Goal: Task Accomplishment & Management: Use online tool/utility

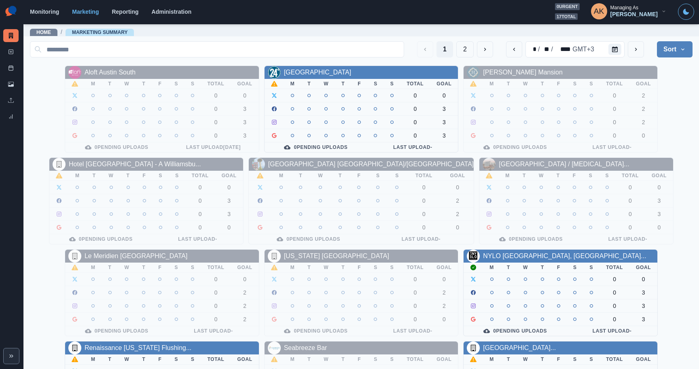
click at [167, 17] on div "Monitoring Marketing Reporting Administration 0 urgent 17 total AK Managing As …" at bounding box center [362, 11] width 664 height 17
click at [167, 16] on div "Monitoring Marketing Reporting Administration 0 urgent 17 total AK Managing As …" at bounding box center [362, 11] width 664 height 17
click at [167, 15] on div "Monitoring Marketing Reporting Administration 0 urgent 17 total AK Managing As …" at bounding box center [362, 11] width 664 height 17
click at [166, 13] on link "Administration" at bounding box center [172, 11] width 40 height 6
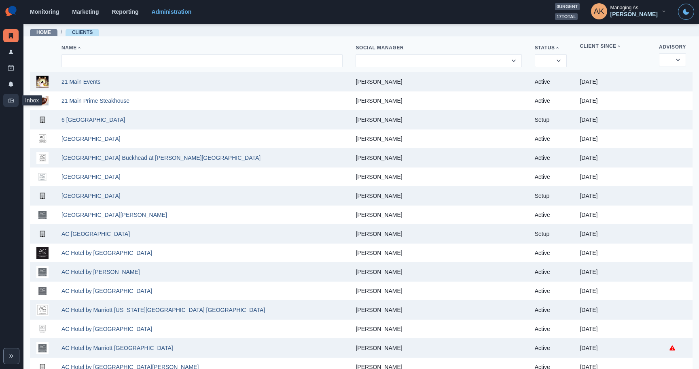
click at [15, 101] on link "Inbox" at bounding box center [10, 100] width 15 height 13
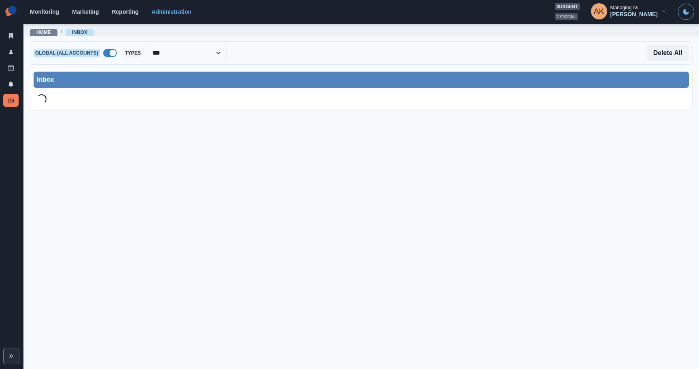
click at [110, 53] on span at bounding box center [110, 53] width 14 height 8
click at [154, 55] on div at bounding box center [174, 52] width 87 height 11
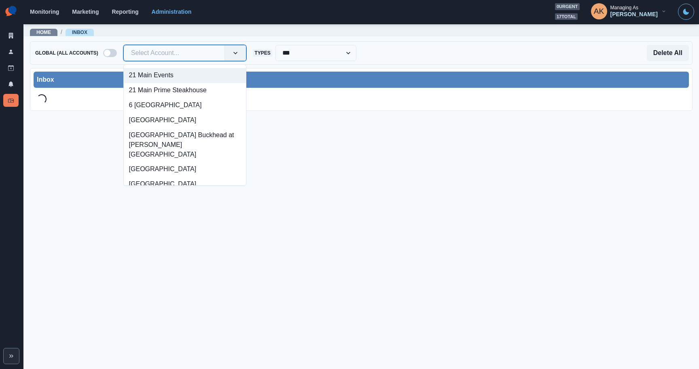
paste input "*"
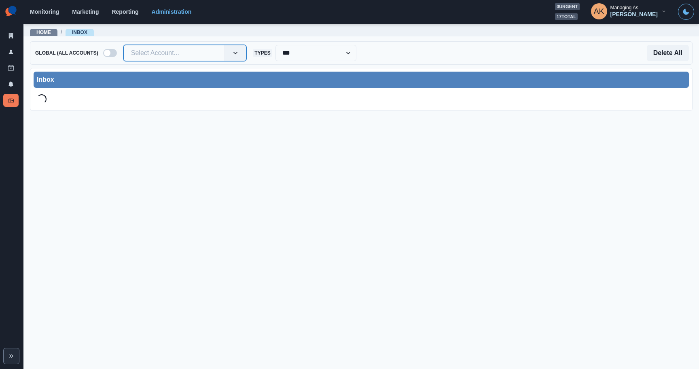
click at [154, 52] on div at bounding box center [174, 52] width 87 height 11
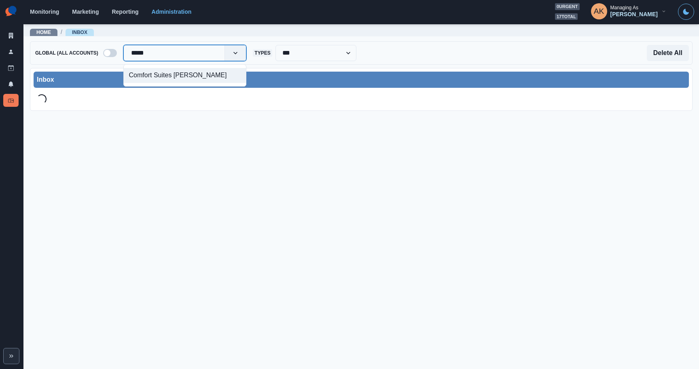
type input "******"
click at [154, 70] on div "Comfort Suites [PERSON_NAME]" at bounding box center [185, 75] width 123 height 15
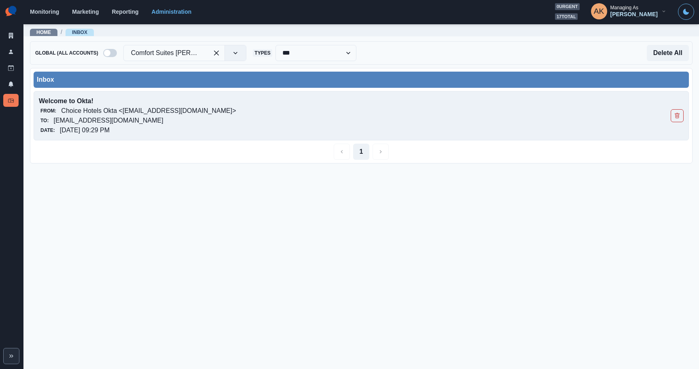
click at [154, 118] on p "[EMAIL_ADDRESS][DOMAIN_NAME]" at bounding box center [108, 121] width 110 height 10
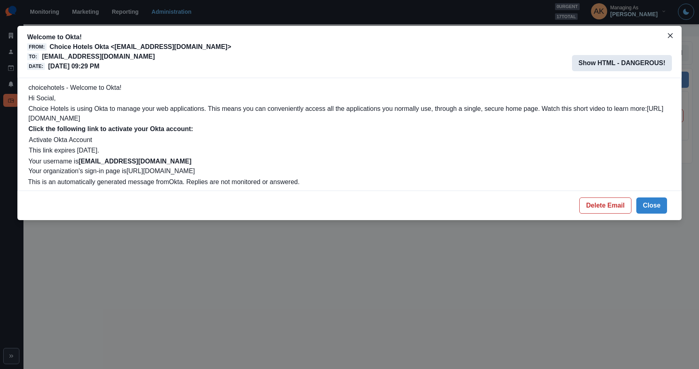
click at [614, 69] on button "Show HTML - DANGEROUS!" at bounding box center [622, 63] width 100 height 16
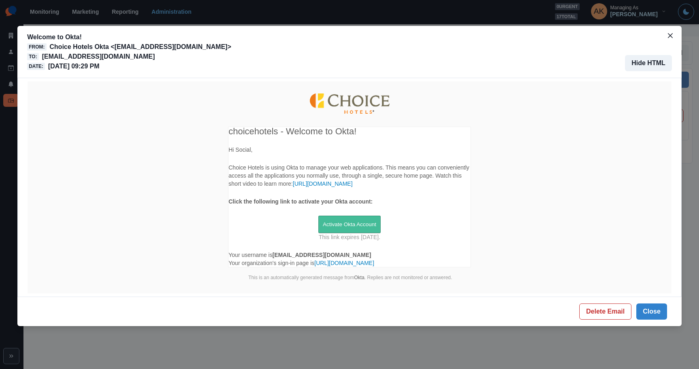
click at [343, 223] on span "Activate Okta Account" at bounding box center [349, 224] width 53 height 6
